Goal: Task Accomplishment & Management: Complete application form

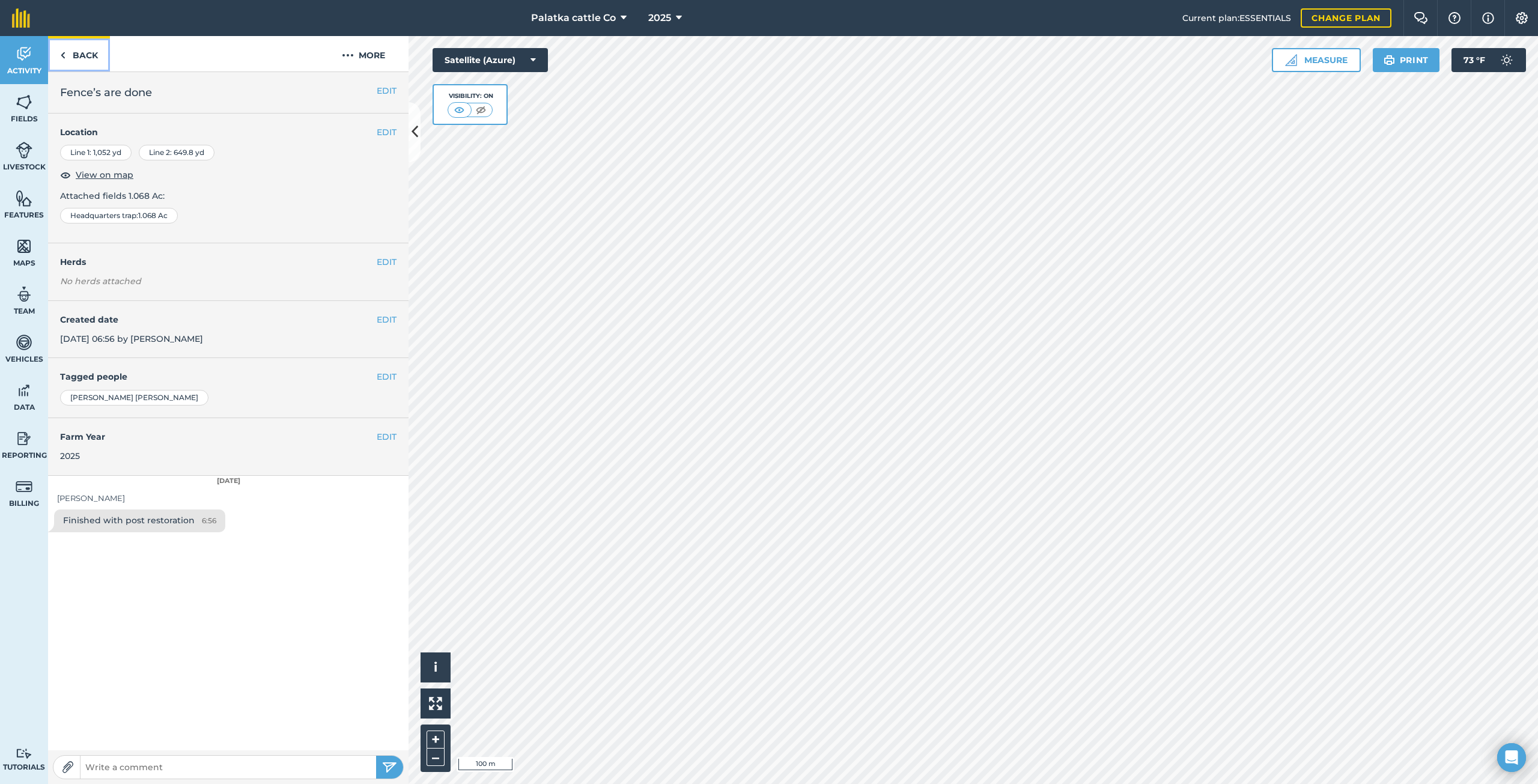
click at [64, 56] on img at bounding box center [63, 55] width 6 height 14
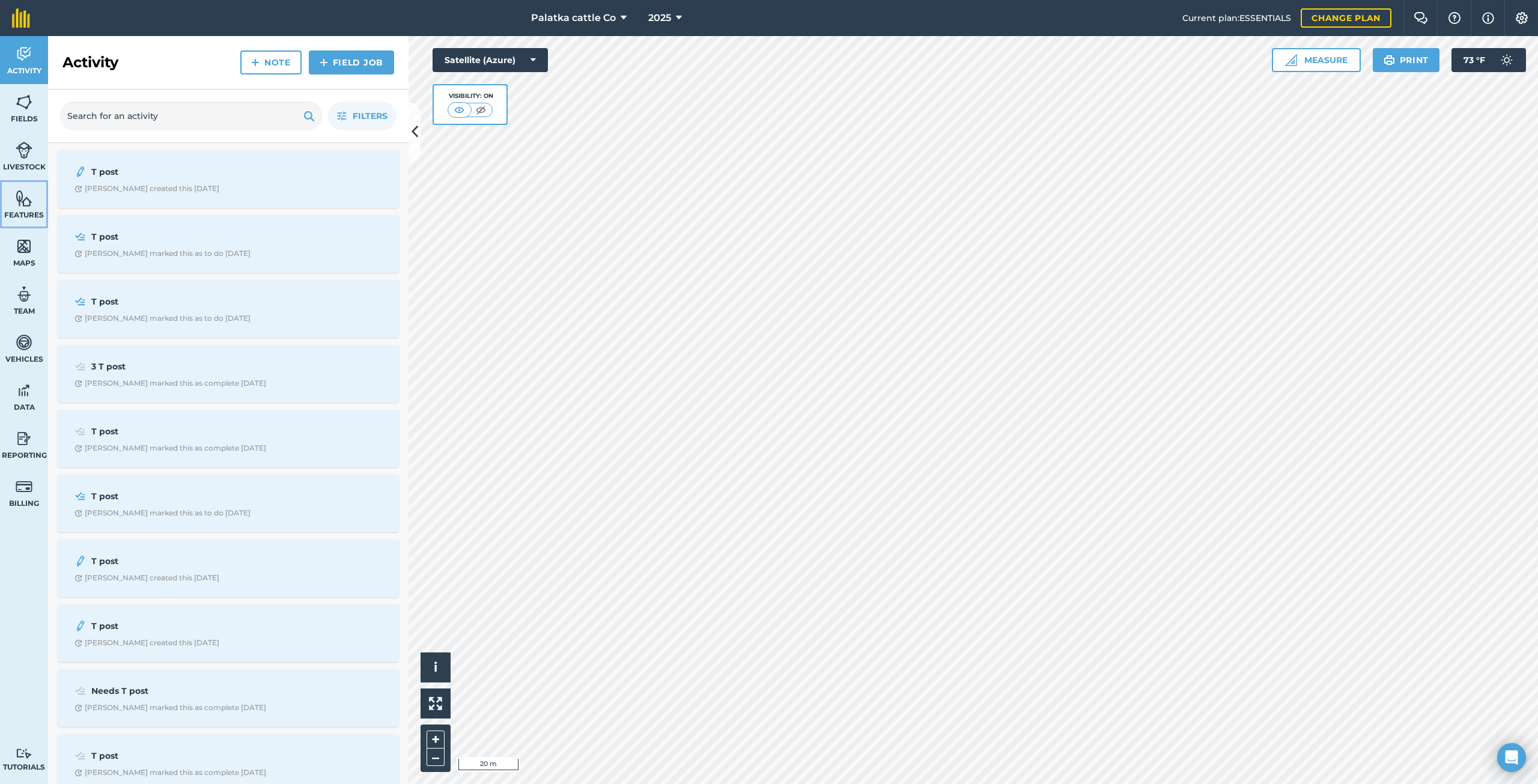
click at [15, 199] on link "Features" at bounding box center [24, 204] width 48 height 48
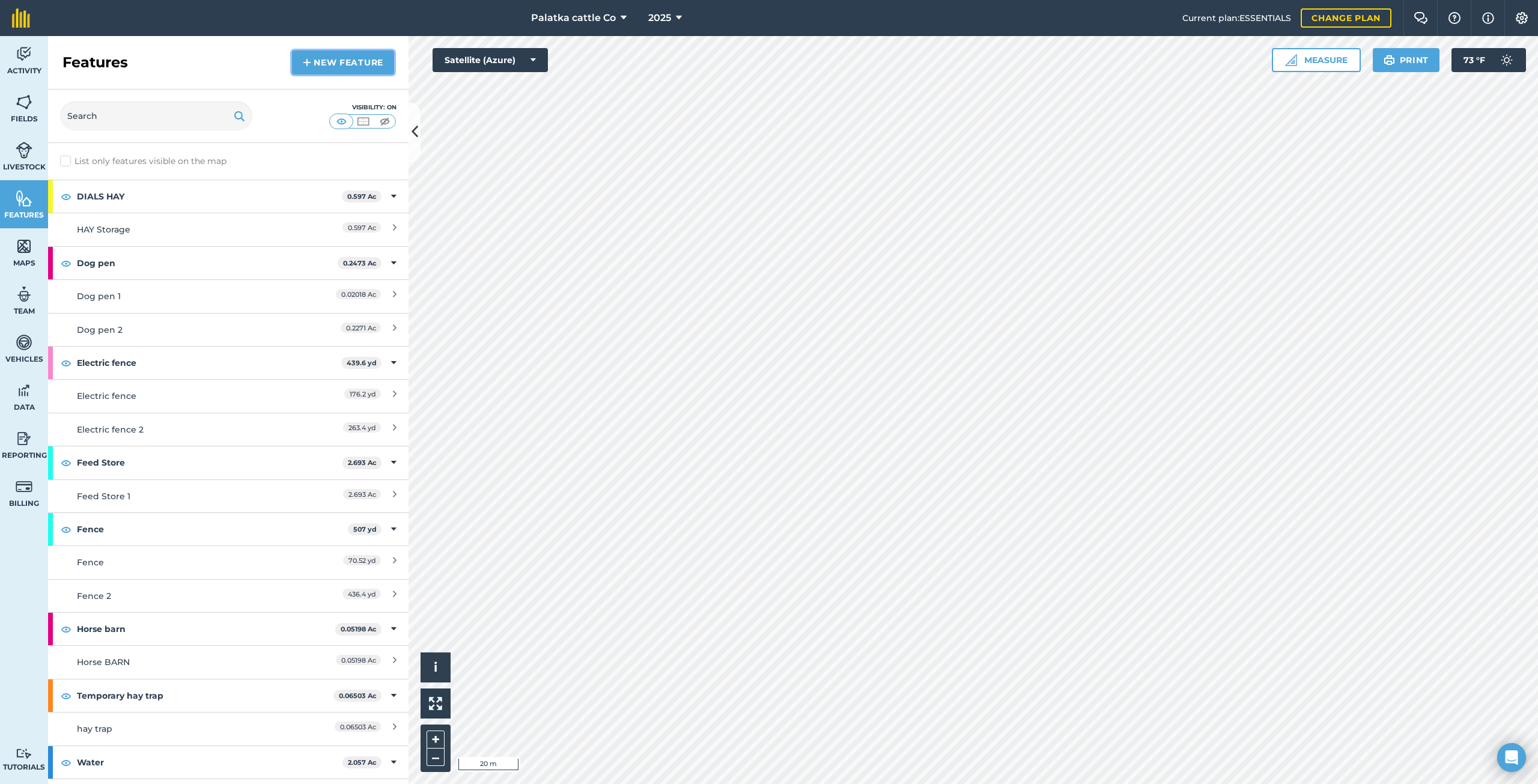
click at [339, 60] on link "New feature" at bounding box center [343, 62] width 102 height 24
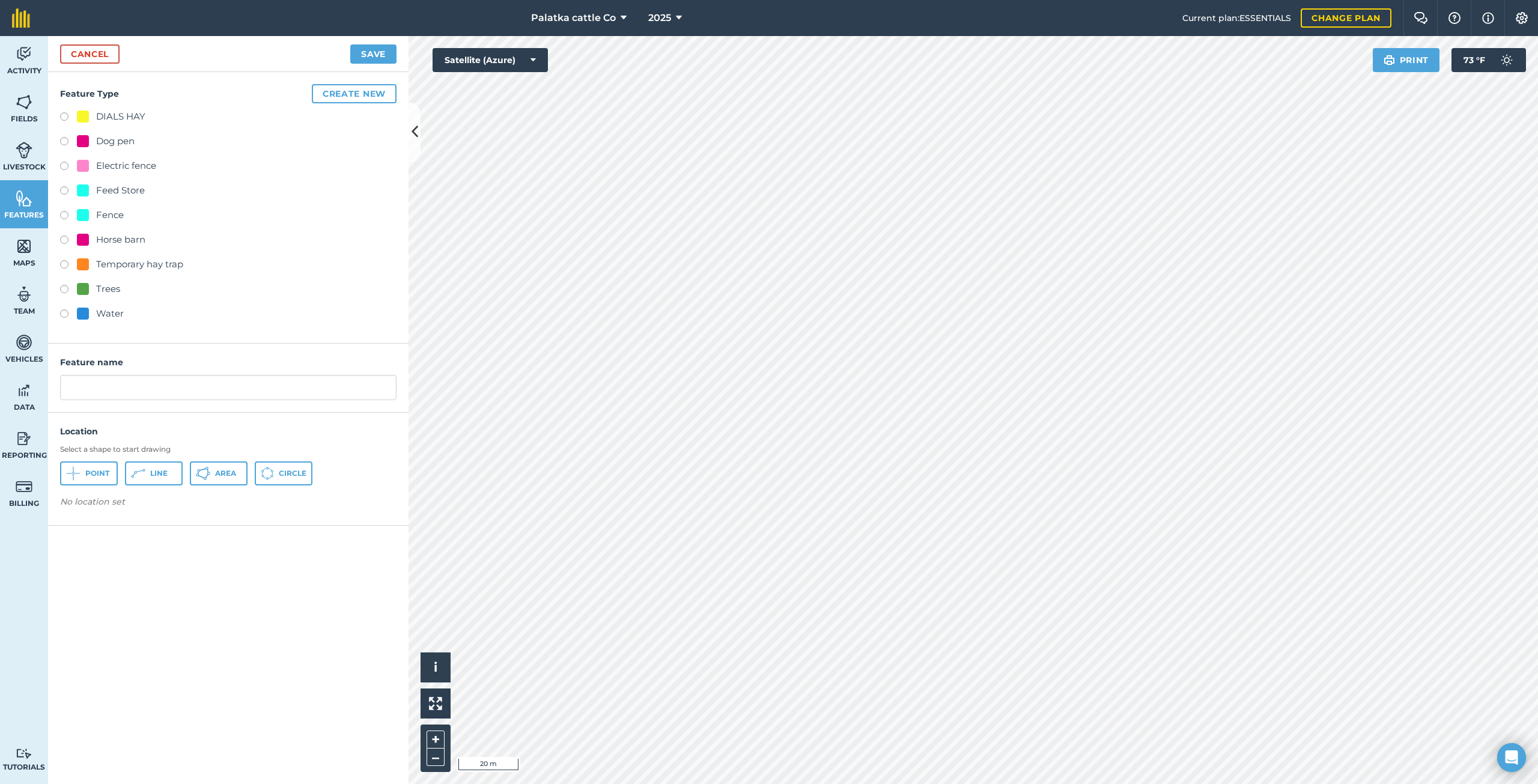
click at [64, 164] on label at bounding box center [68, 167] width 17 height 12
radio input "true"
type input "Electric fence 3"
click at [149, 469] on button "Line" at bounding box center [154, 473] width 58 height 24
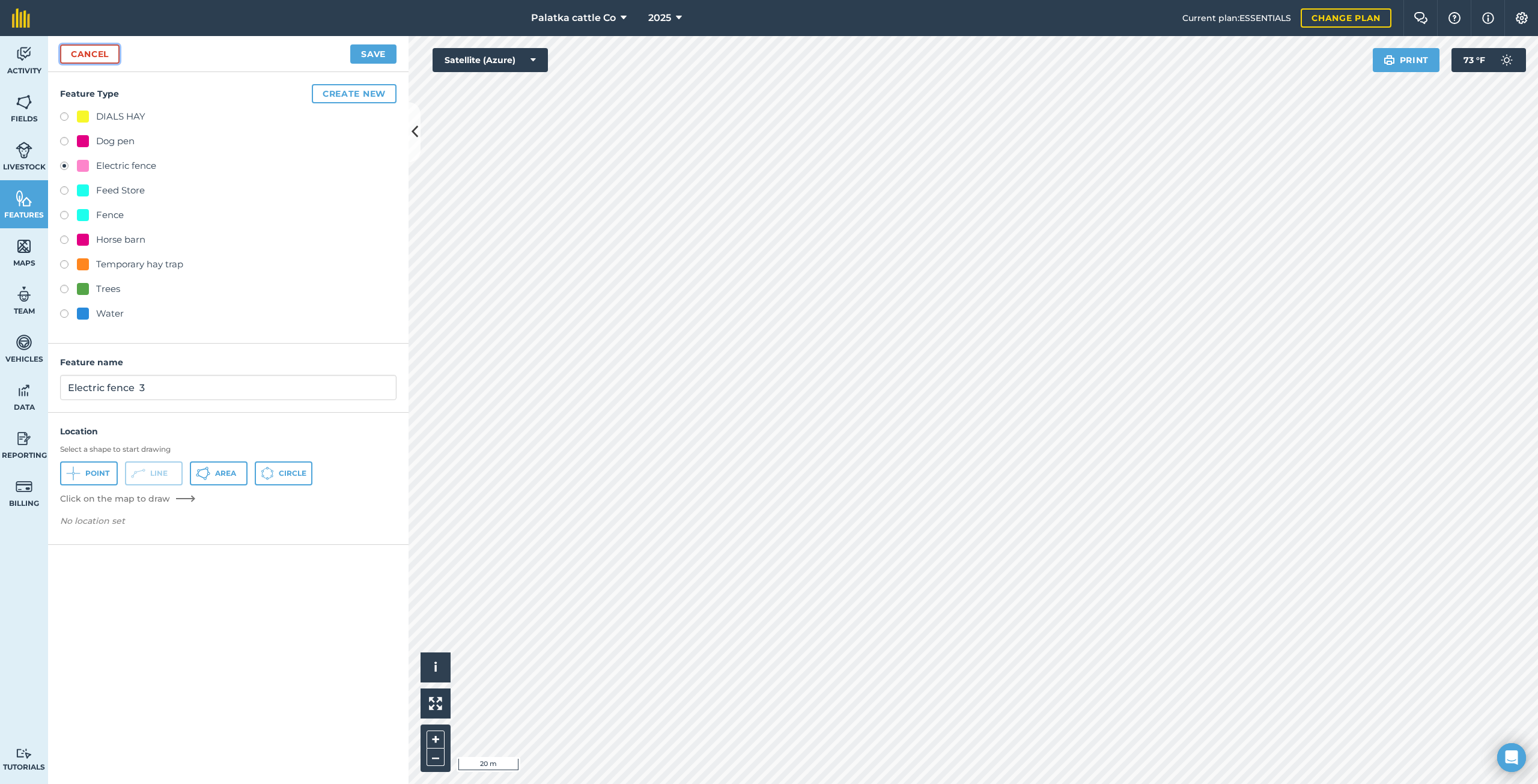
click at [83, 49] on link "Cancel" at bounding box center [90, 54] width 59 height 19
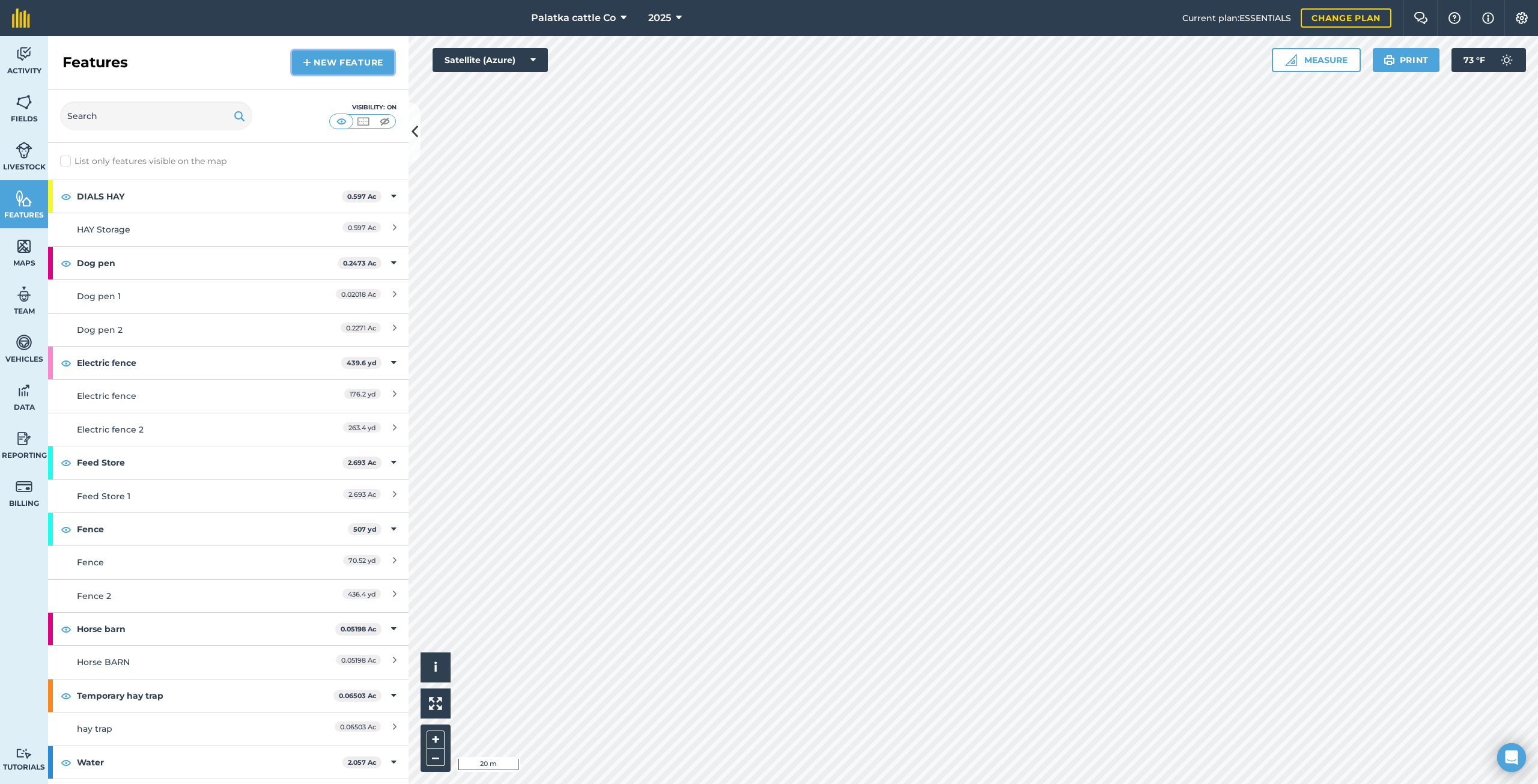
click at [315, 68] on link "New feature" at bounding box center [343, 62] width 102 height 24
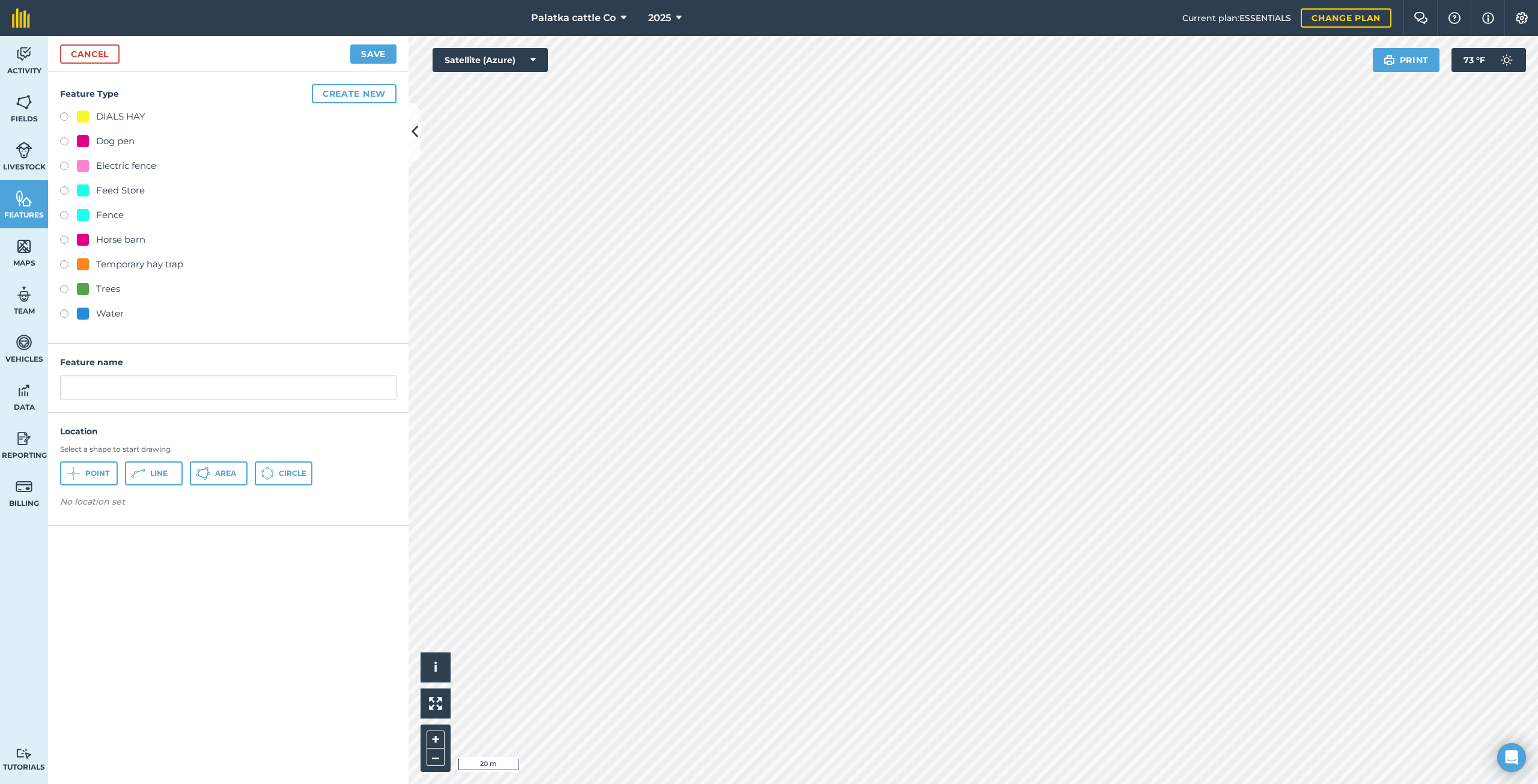
click at [65, 160] on div "Electric fence" at bounding box center [228, 167] width 336 height 17
click at [65, 162] on label at bounding box center [68, 167] width 17 height 12
radio input "true"
type input "Electric fence 3"
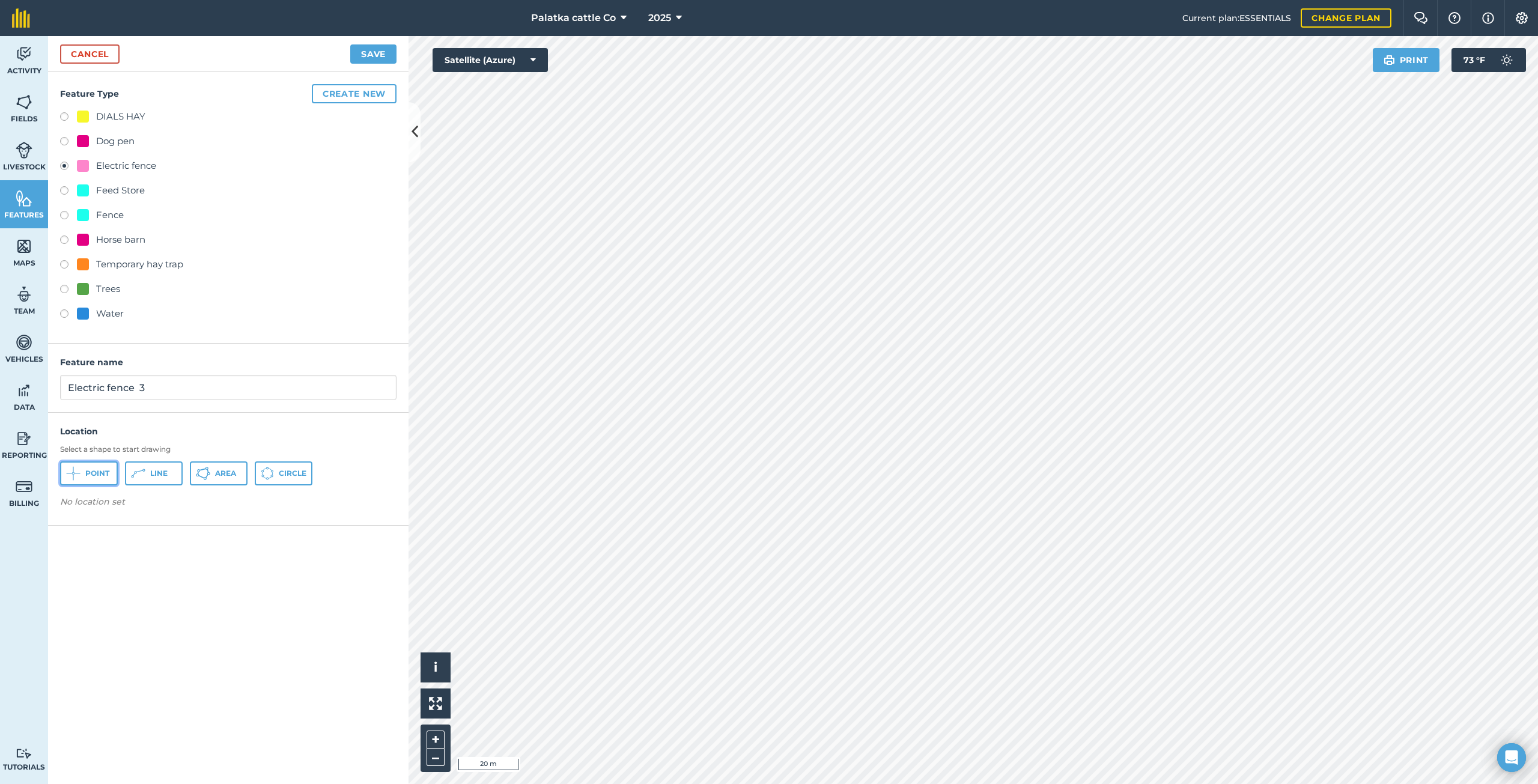
click at [101, 466] on button "Point" at bounding box center [89, 473] width 58 height 24
click at [150, 470] on button "Line" at bounding box center [154, 473] width 58 height 24
click at [71, 52] on link "Cancel" at bounding box center [90, 54] width 59 height 19
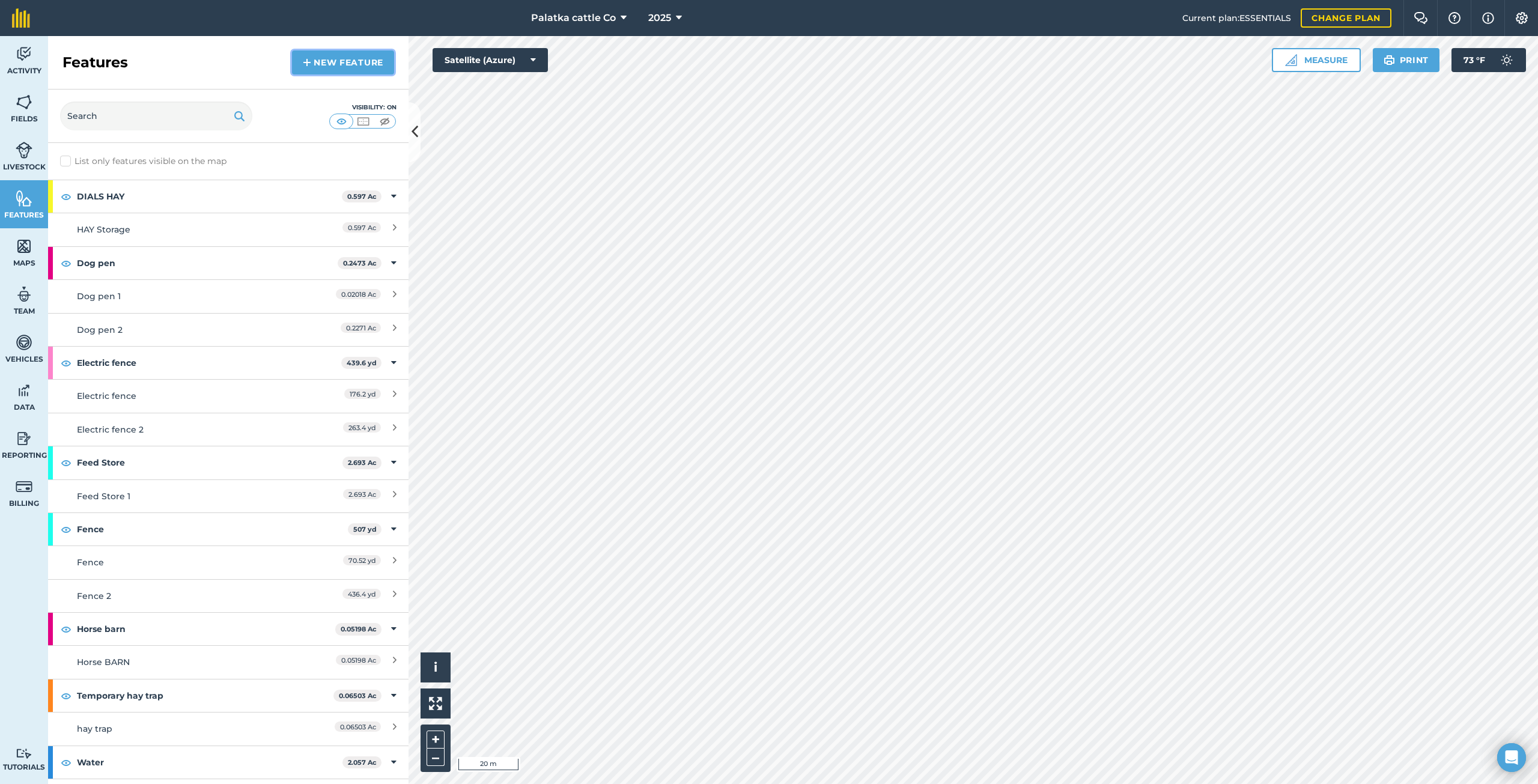
click at [333, 60] on link "New feature" at bounding box center [343, 62] width 102 height 24
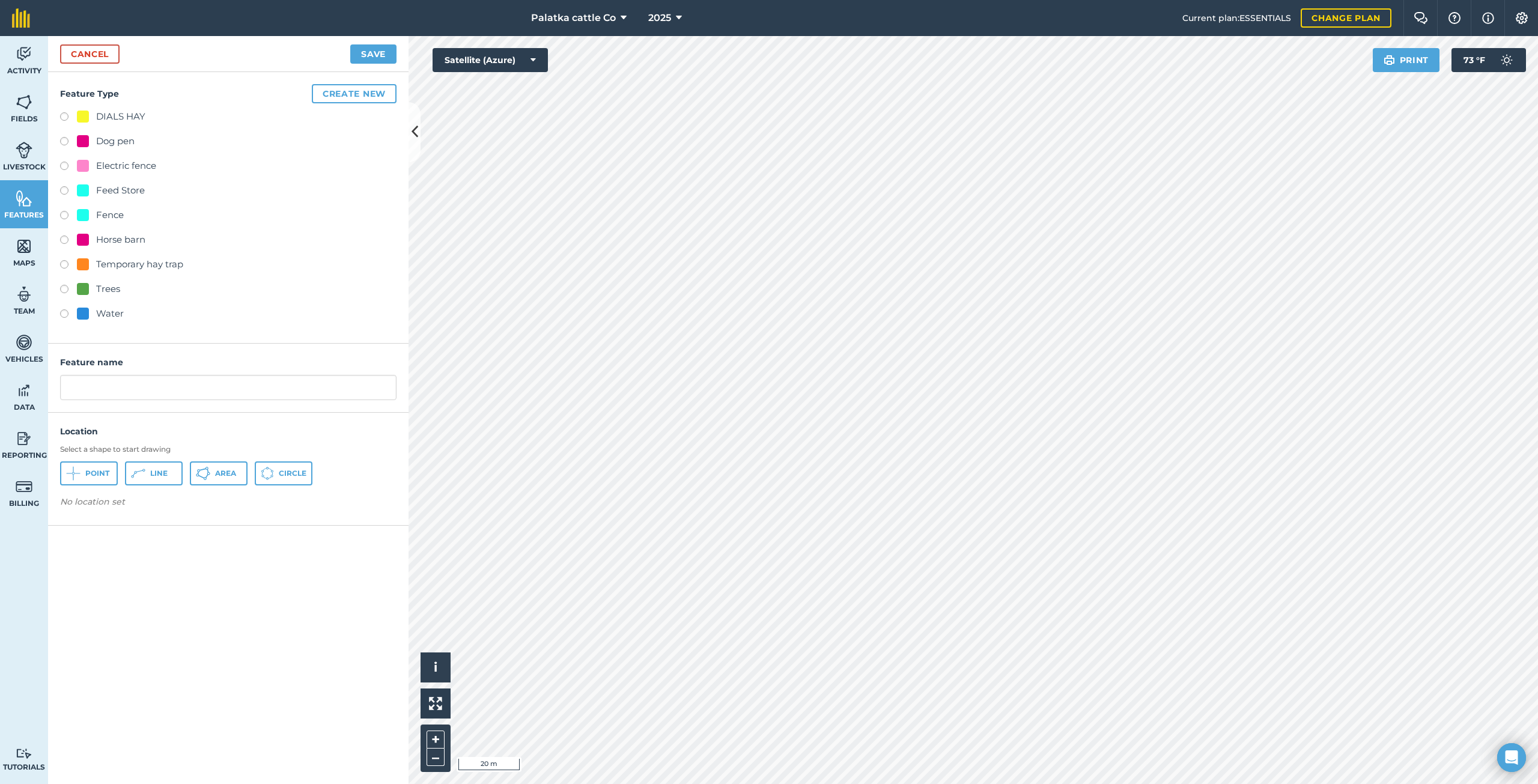
click at [60, 164] on label at bounding box center [68, 167] width 17 height 12
radio input "true"
type input "Electric fence 3"
click at [146, 474] on button "Line" at bounding box center [154, 473] width 58 height 24
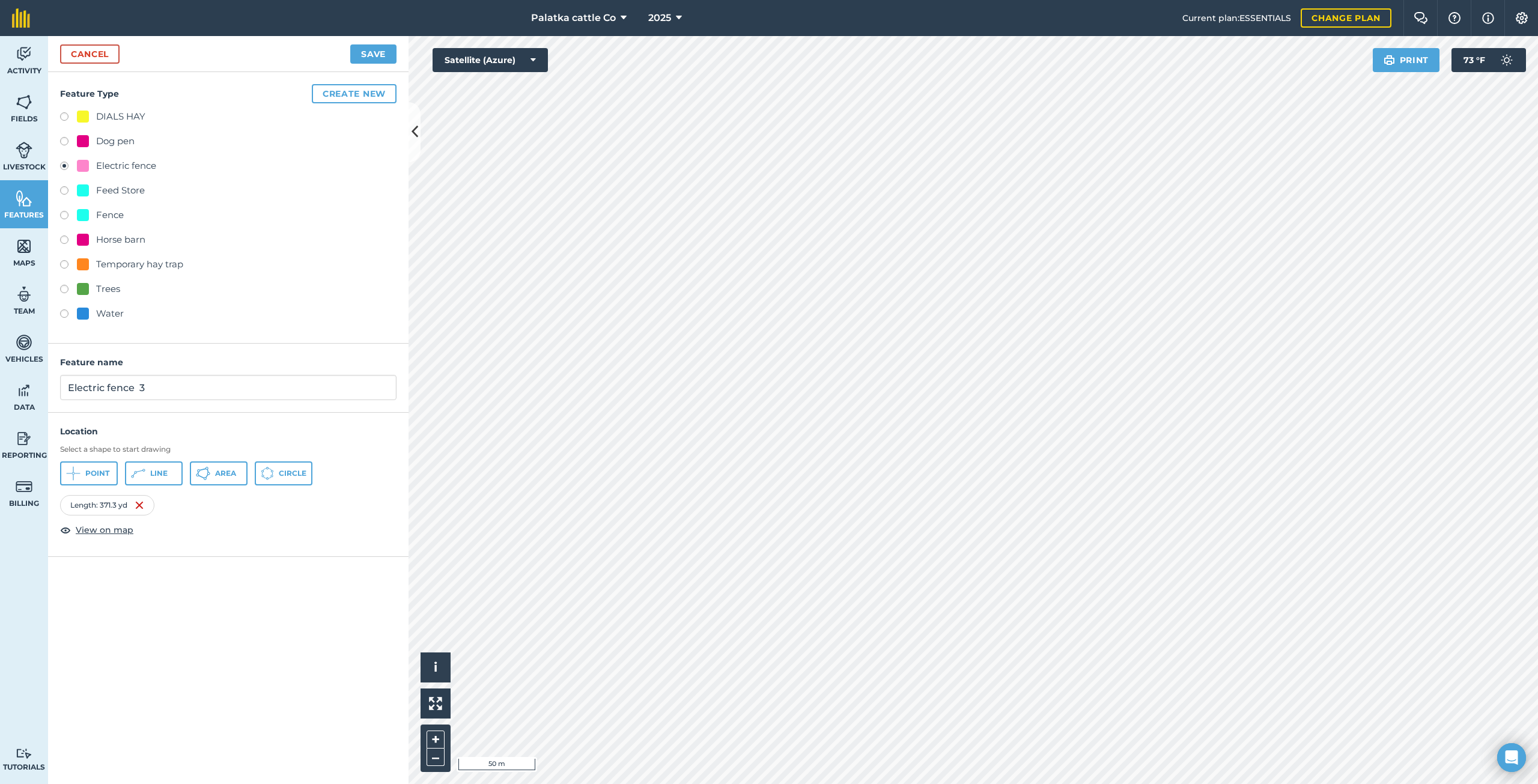
click at [65, 166] on label at bounding box center [68, 167] width 17 height 12
click at [364, 54] on button "Save" at bounding box center [373, 54] width 46 height 19
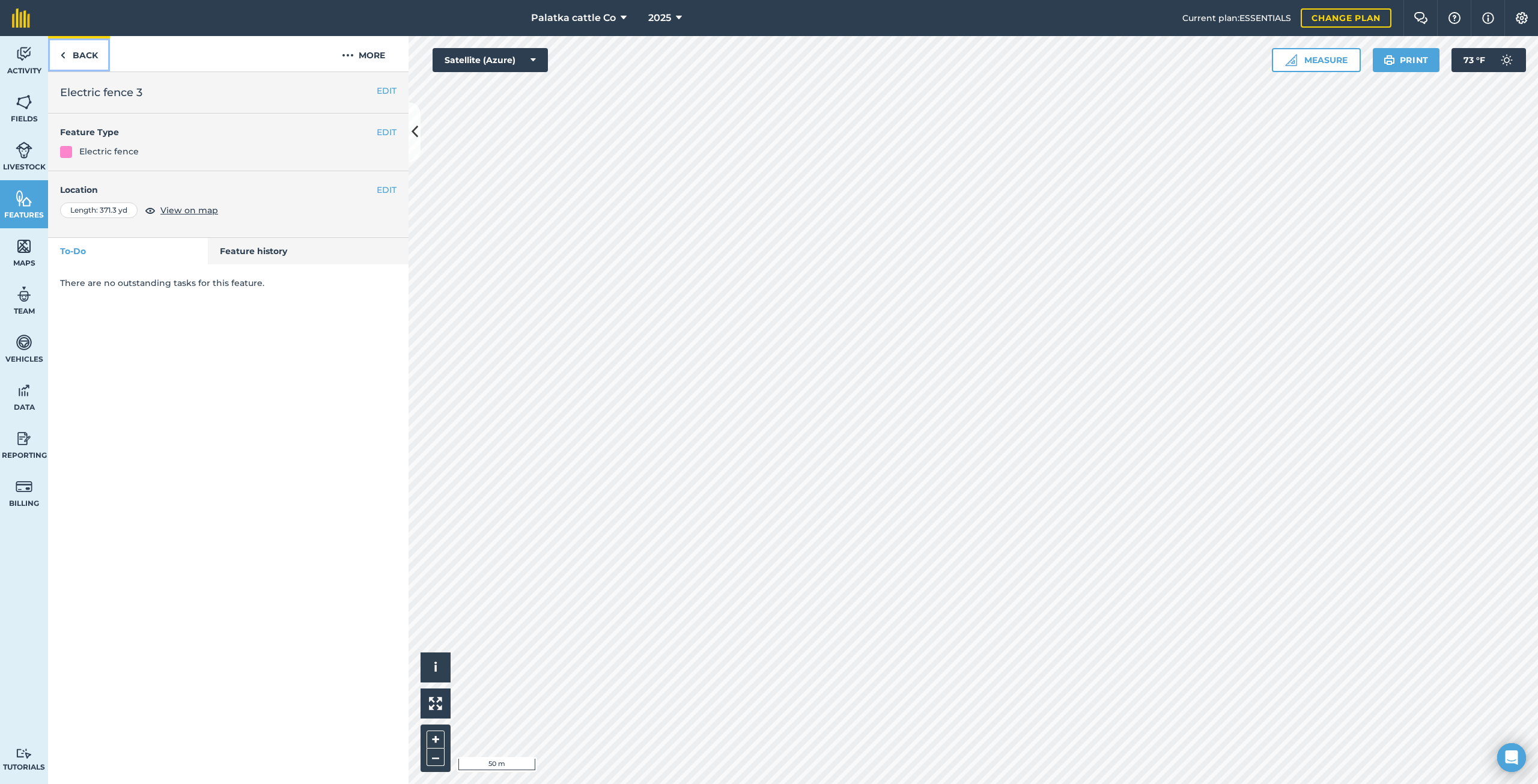
click at [71, 57] on link "Back" at bounding box center [79, 53] width 62 height 35
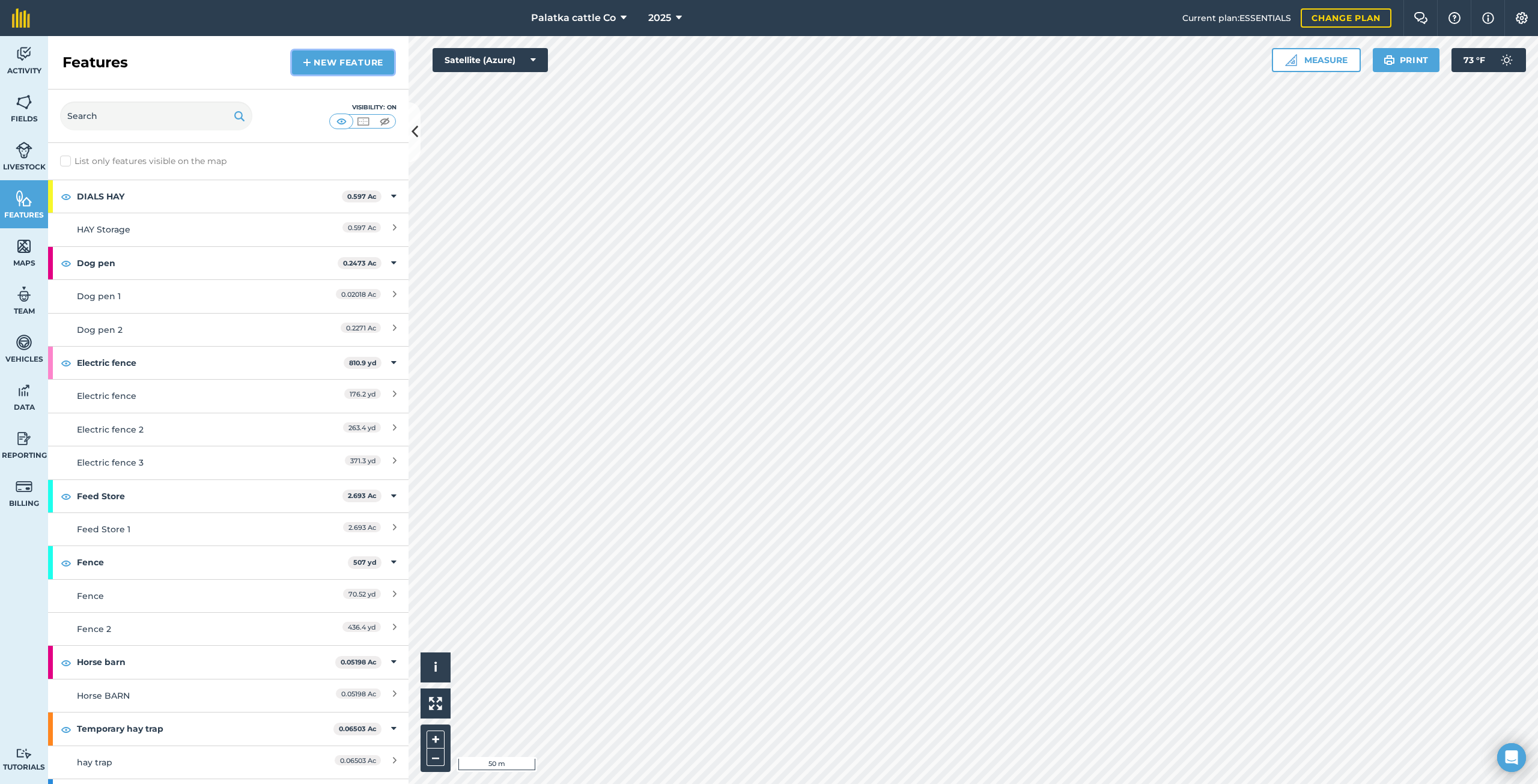
click at [315, 71] on link "New feature" at bounding box center [343, 62] width 102 height 24
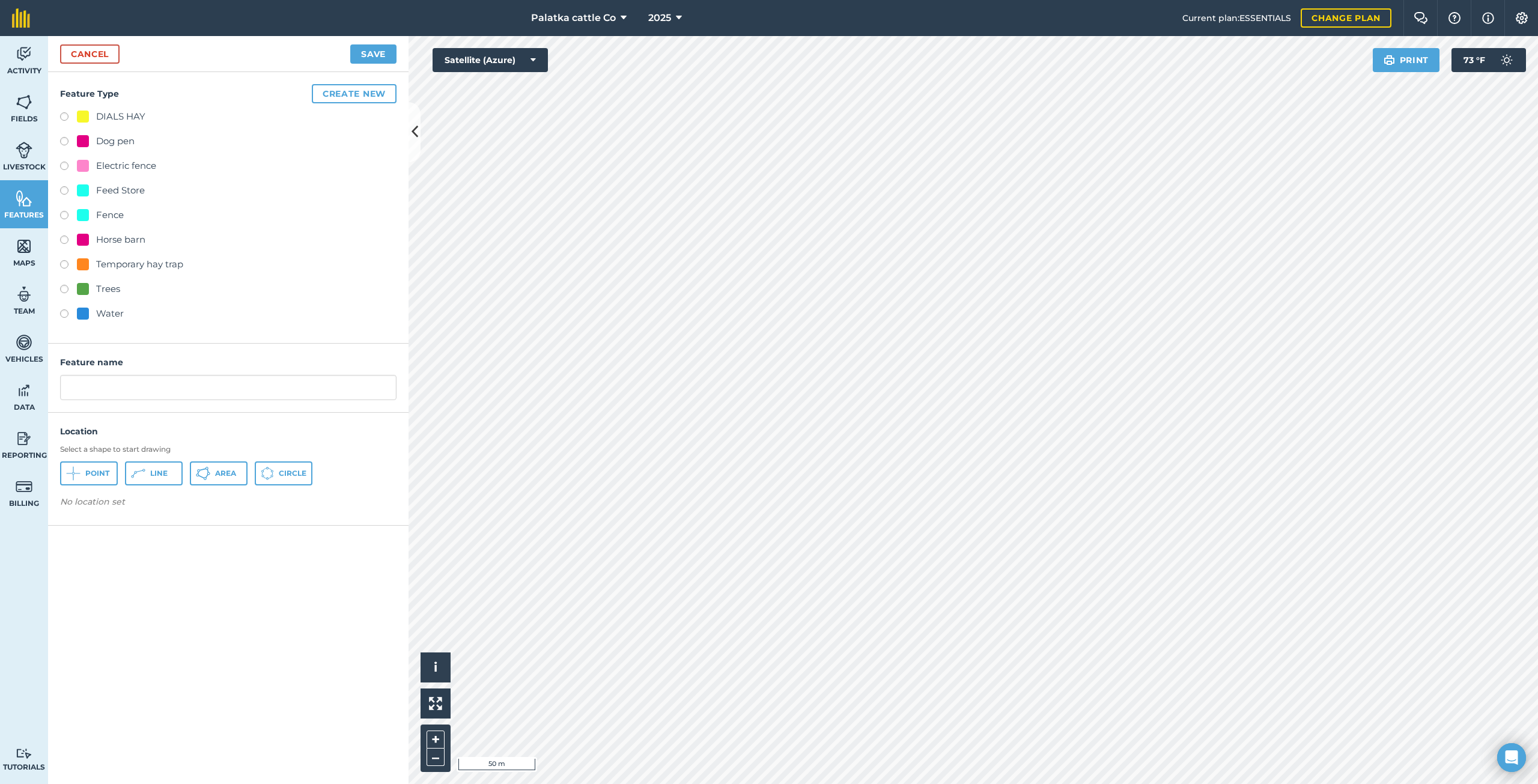
click at [66, 166] on label at bounding box center [68, 167] width 17 height 12
radio input "true"
type input "Electric fence 4"
click at [80, 471] on icon at bounding box center [73, 473] width 14 height 14
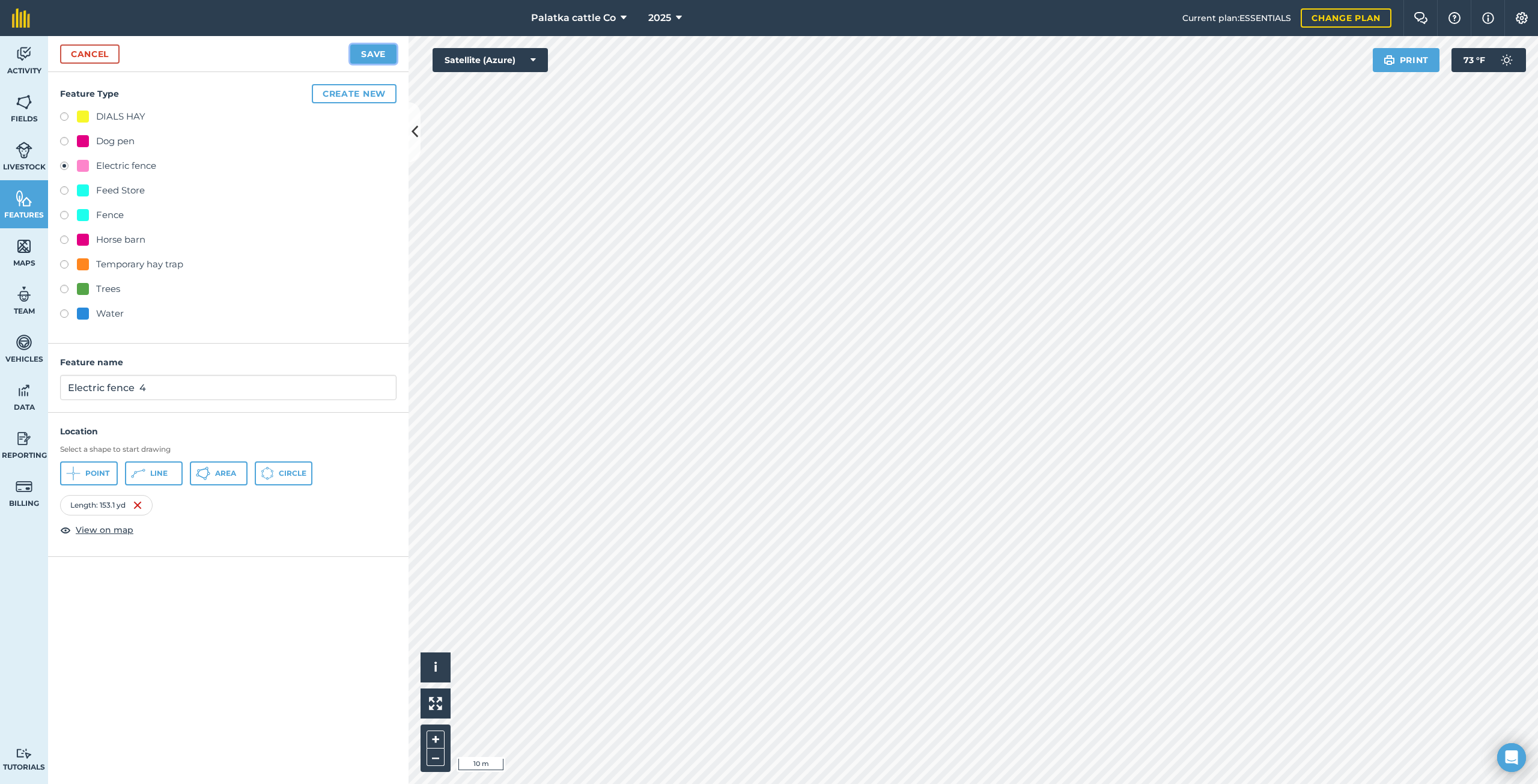
click at [381, 46] on button "Save" at bounding box center [373, 54] width 46 height 19
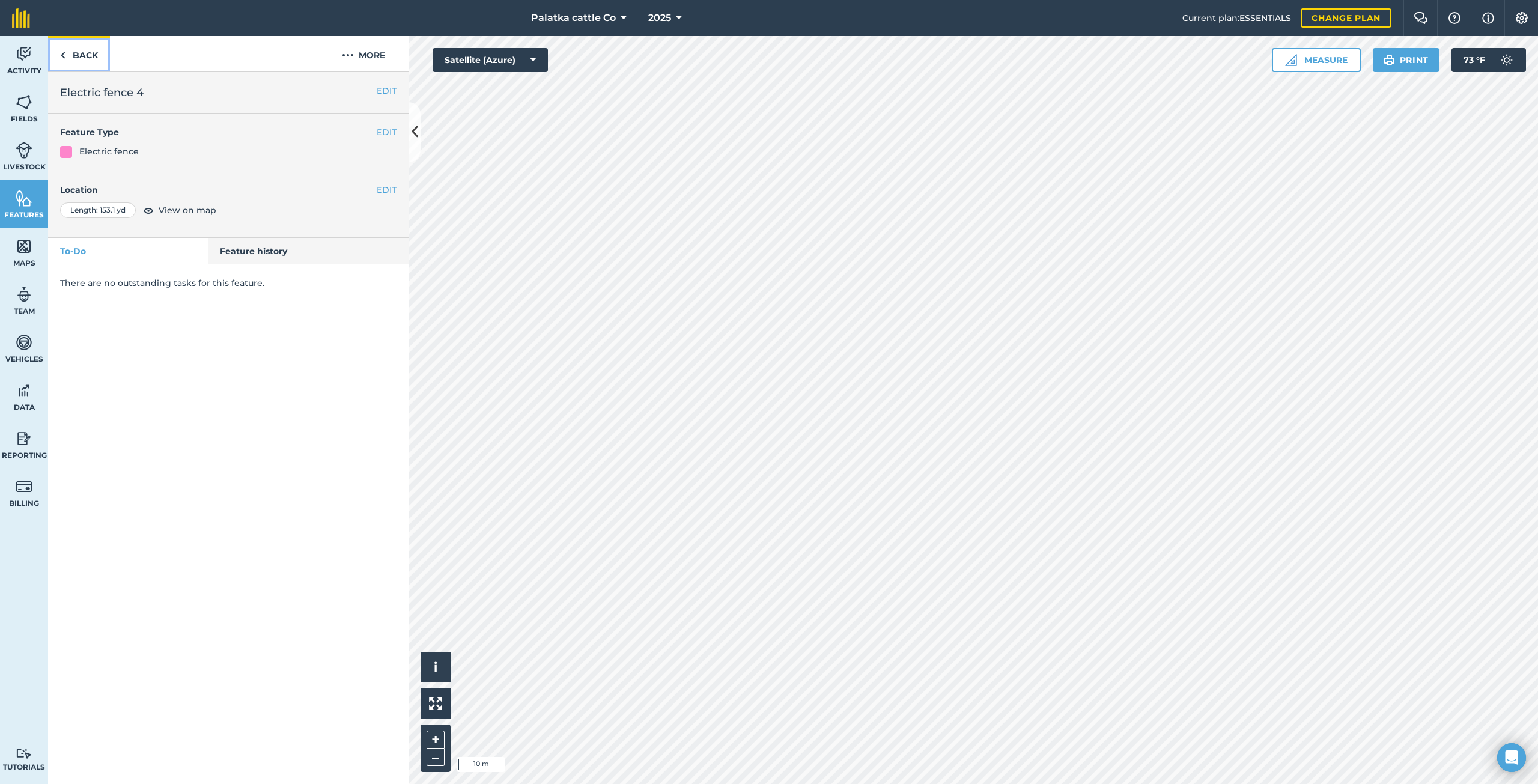
click at [76, 57] on link "Back" at bounding box center [79, 53] width 62 height 35
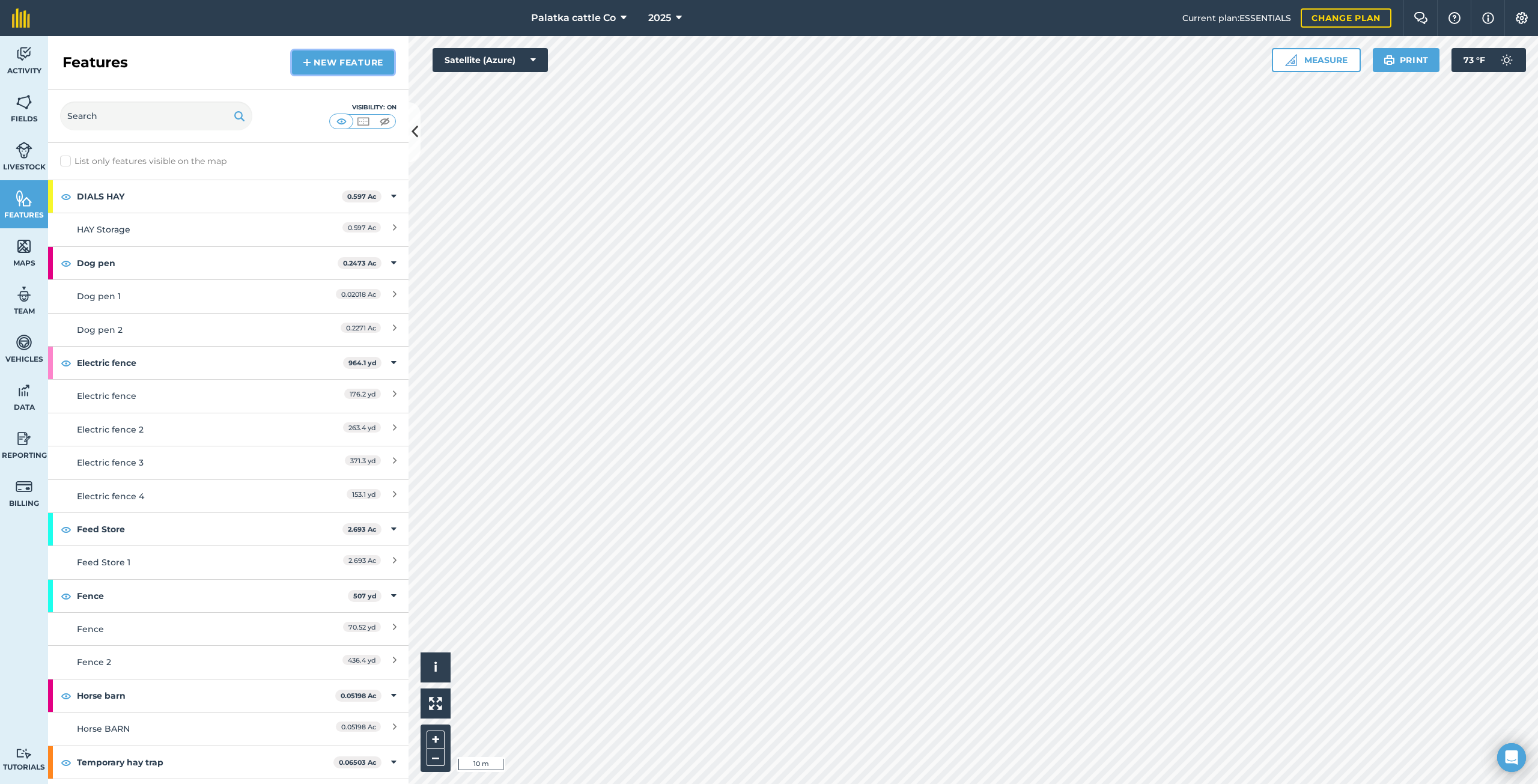
click at [314, 67] on link "New feature" at bounding box center [343, 62] width 102 height 24
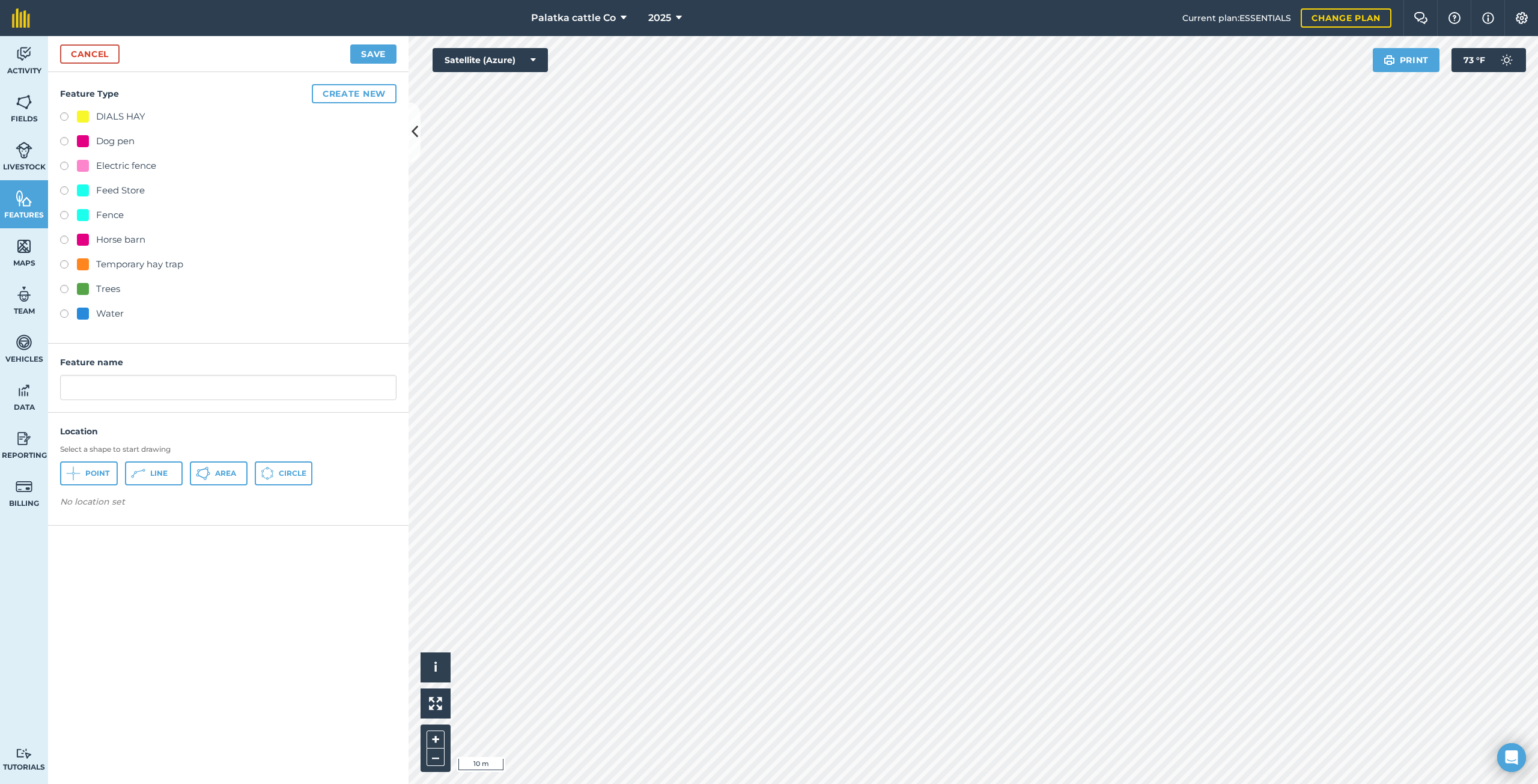
click at [115, 215] on div "Fence" at bounding box center [110, 215] width 28 height 14
click at [155, 474] on span "Line" at bounding box center [159, 473] width 17 height 10
click at [106, 48] on link "Cancel" at bounding box center [90, 54] width 59 height 19
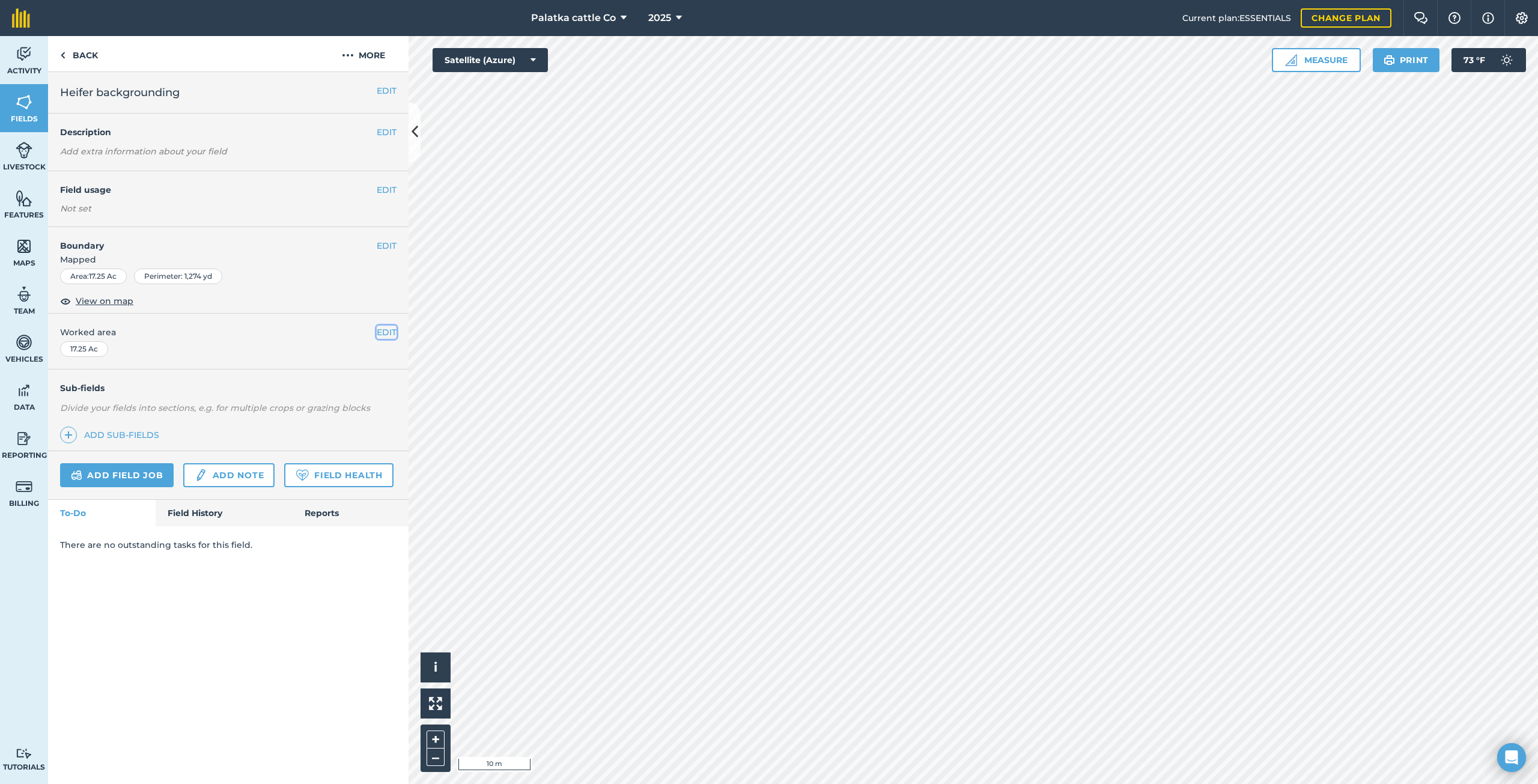
click at [386, 331] on button "EDIT" at bounding box center [387, 332] width 20 height 13
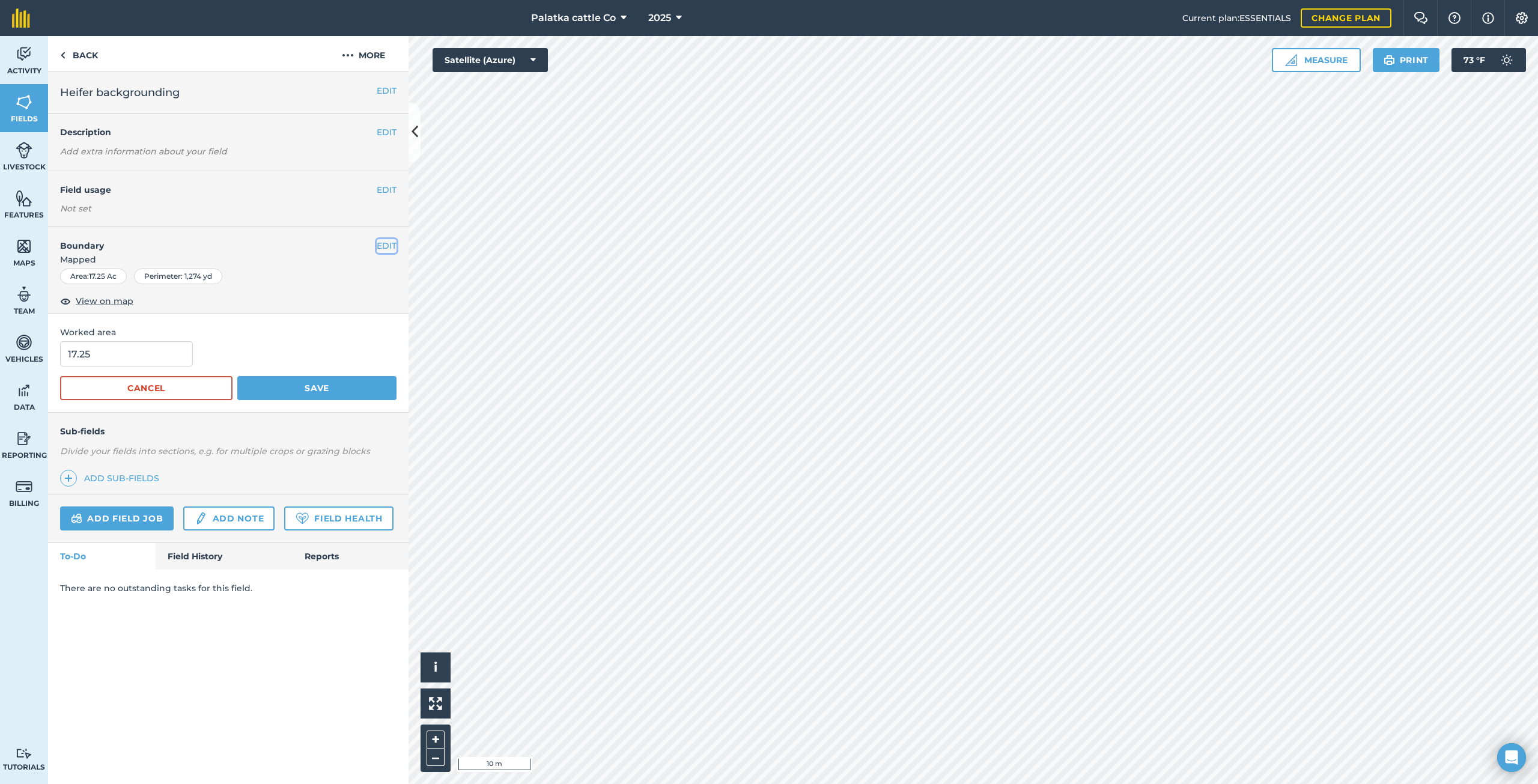
click at [387, 248] on button "EDIT" at bounding box center [387, 245] width 20 height 13
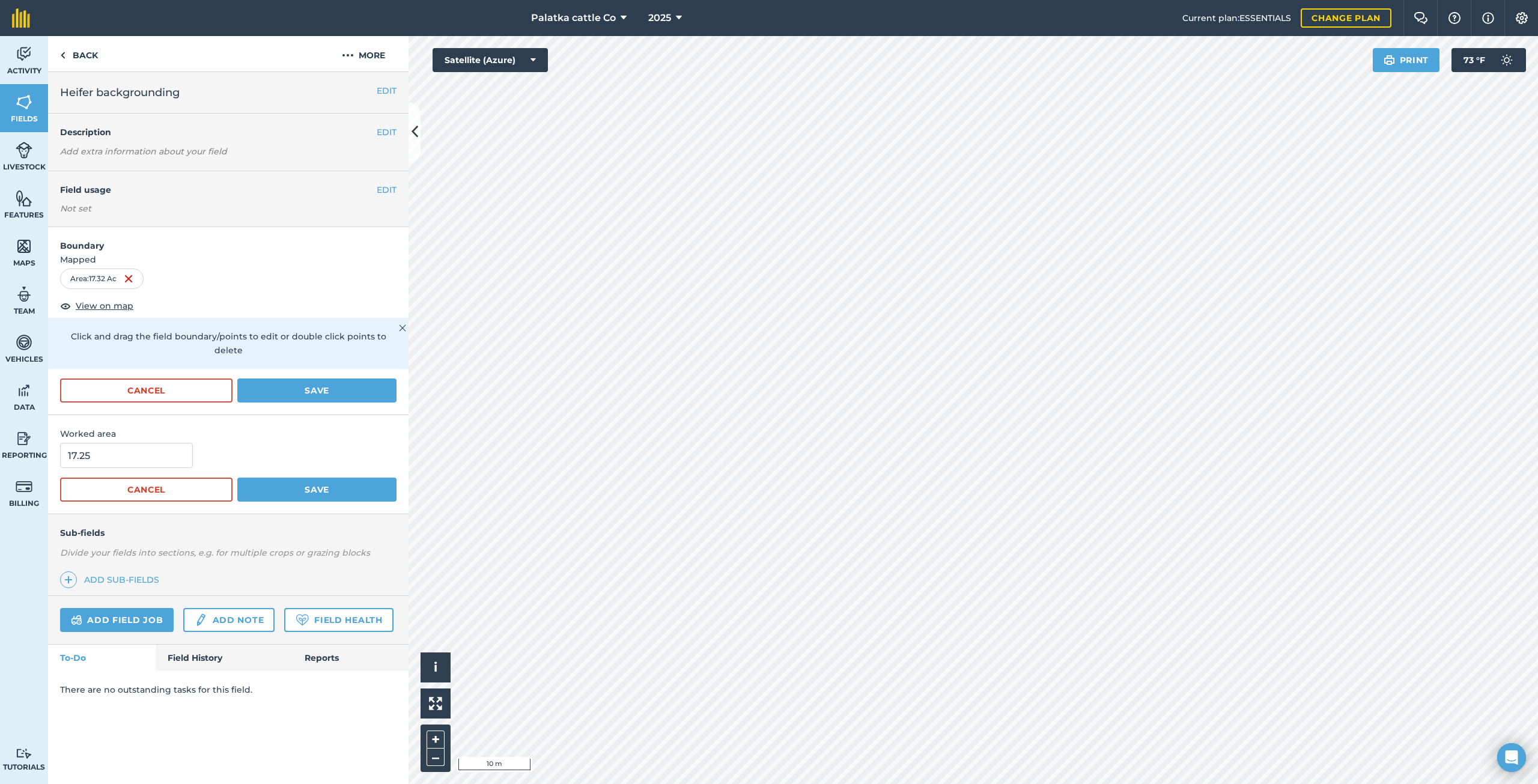
click at [350, 507] on div "Activity Fields Livestock Features Maps Team Vehicles Data Reporting Billing Tu…" at bounding box center [769, 410] width 1538 height 747
click at [309, 498] on div "Activity Fields Livestock Features Maps Team Vehicles Data Reporting Billing Tu…" at bounding box center [769, 410] width 1538 height 747
click at [329, 381] on button "Save" at bounding box center [316, 390] width 159 height 24
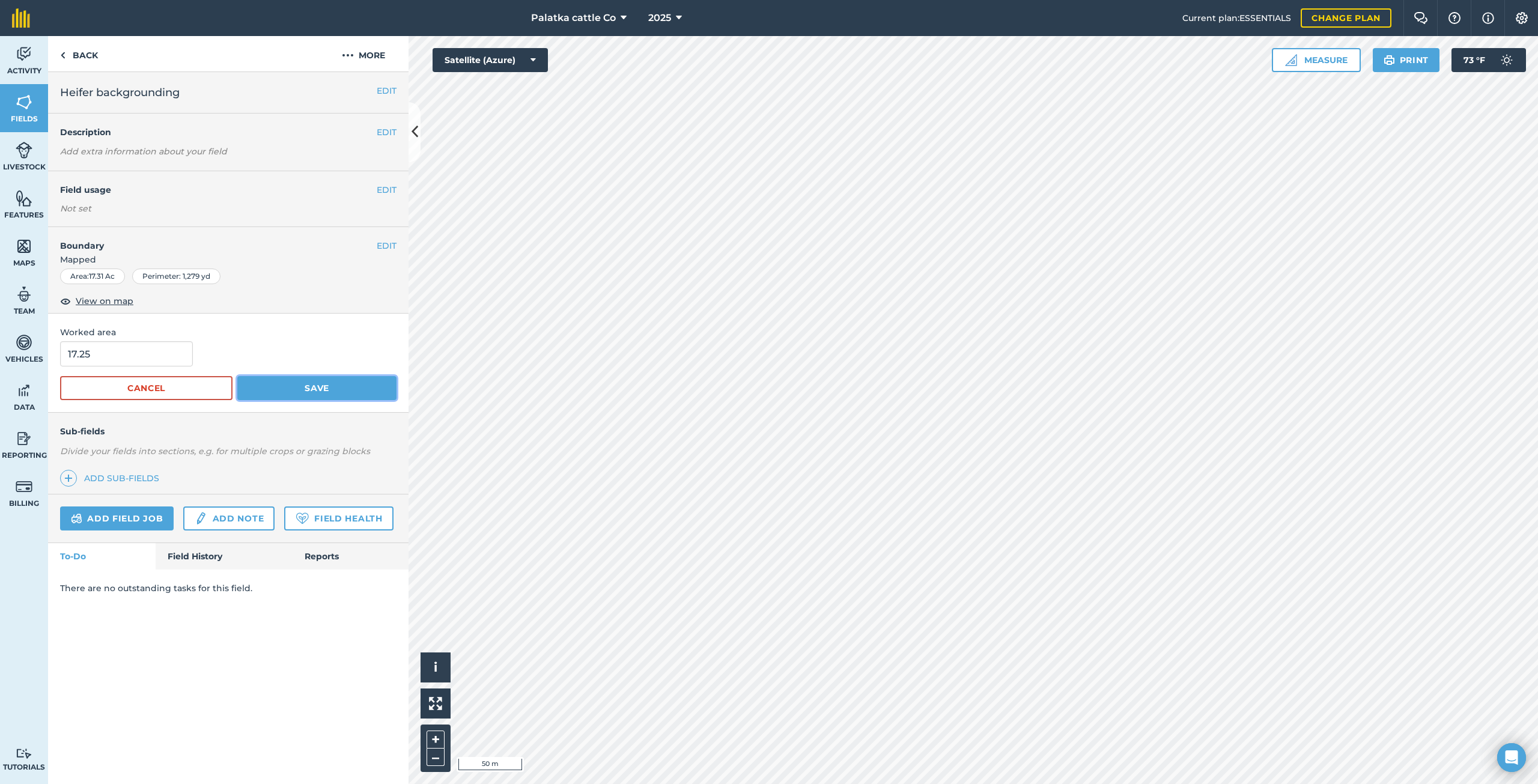
click at [339, 394] on button "Save" at bounding box center [316, 388] width 159 height 24
